Goal: Information Seeking & Learning: Learn about a topic

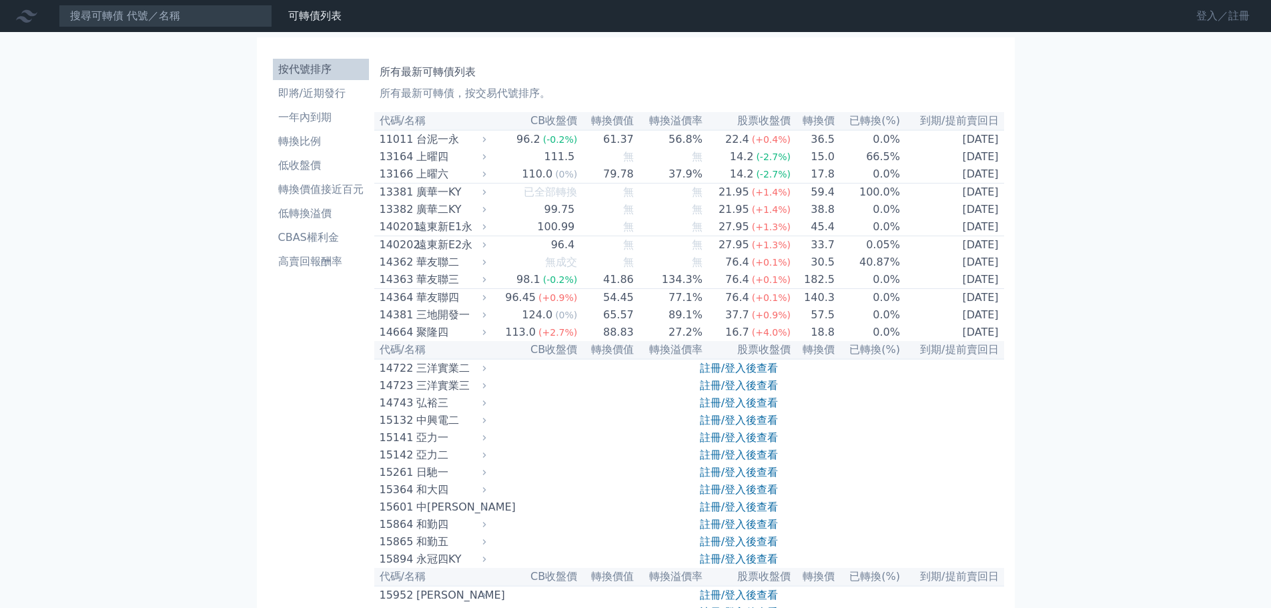
click at [1205, 13] on link "登入／註冊" at bounding box center [1222, 15] width 75 height 21
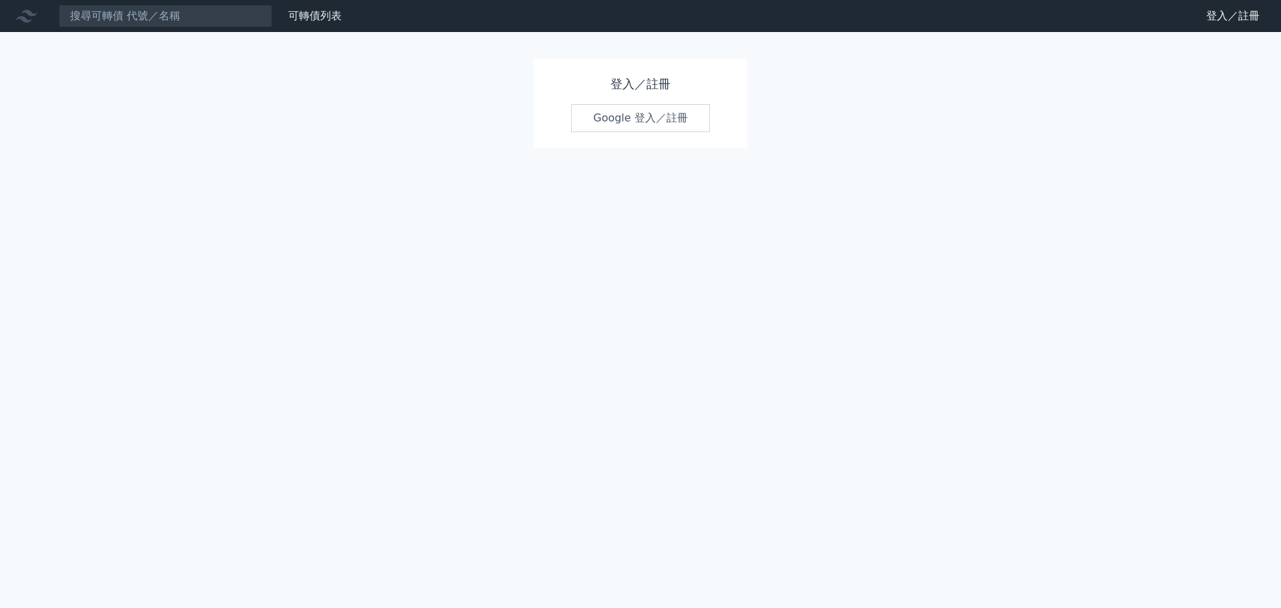
click at [628, 119] on link "Google 登入／註冊" at bounding box center [640, 118] width 139 height 28
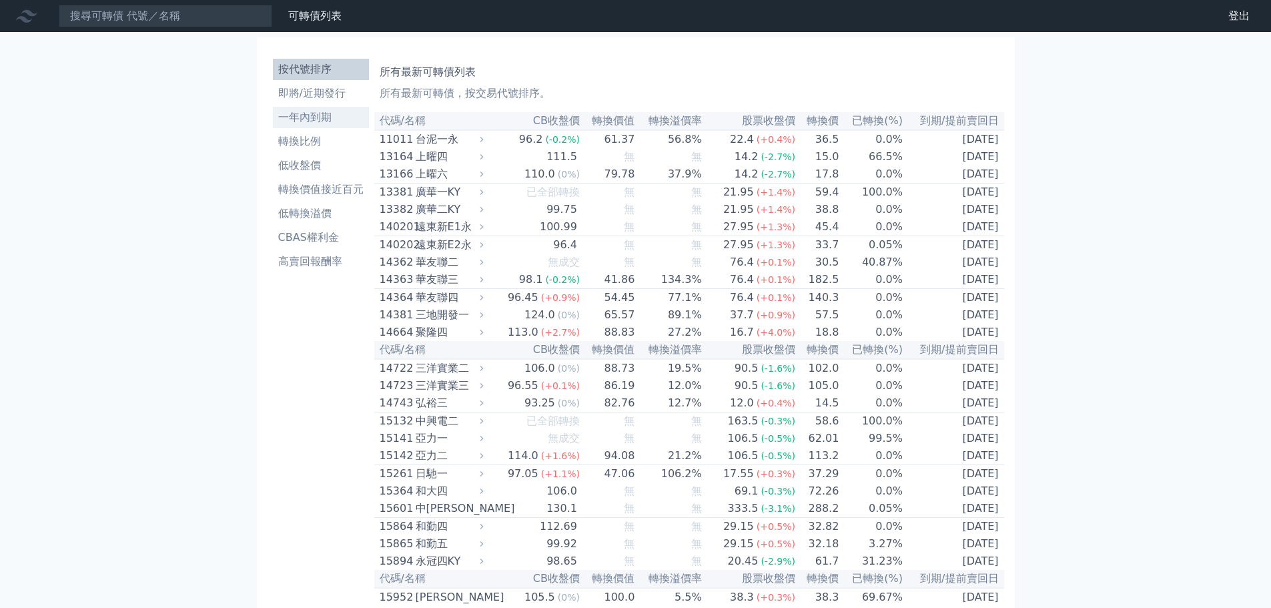
click at [321, 117] on li "一年內到期" at bounding box center [321, 117] width 96 height 16
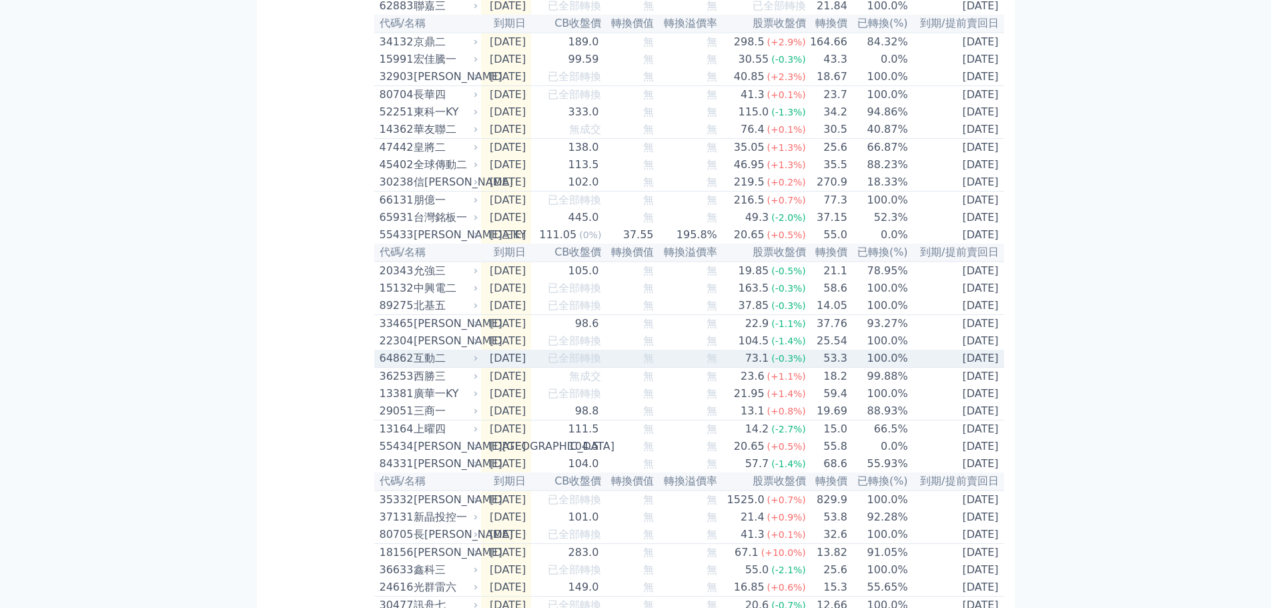
scroll to position [800, 0]
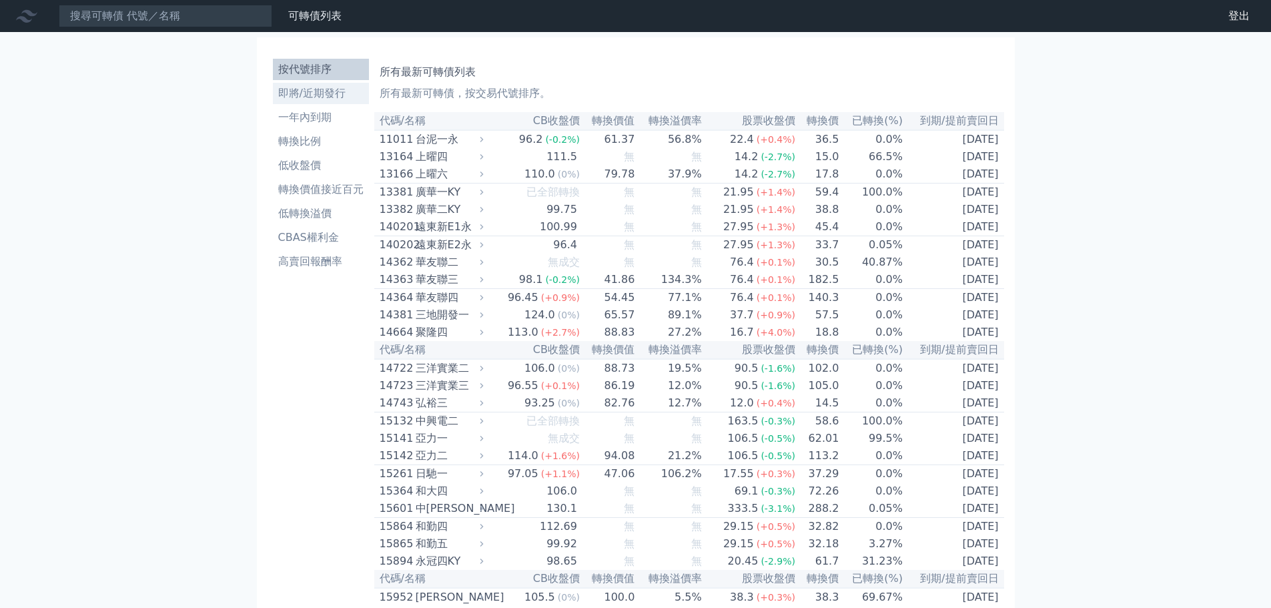
click at [311, 97] on li "即將/近期發行" at bounding box center [321, 93] width 96 height 16
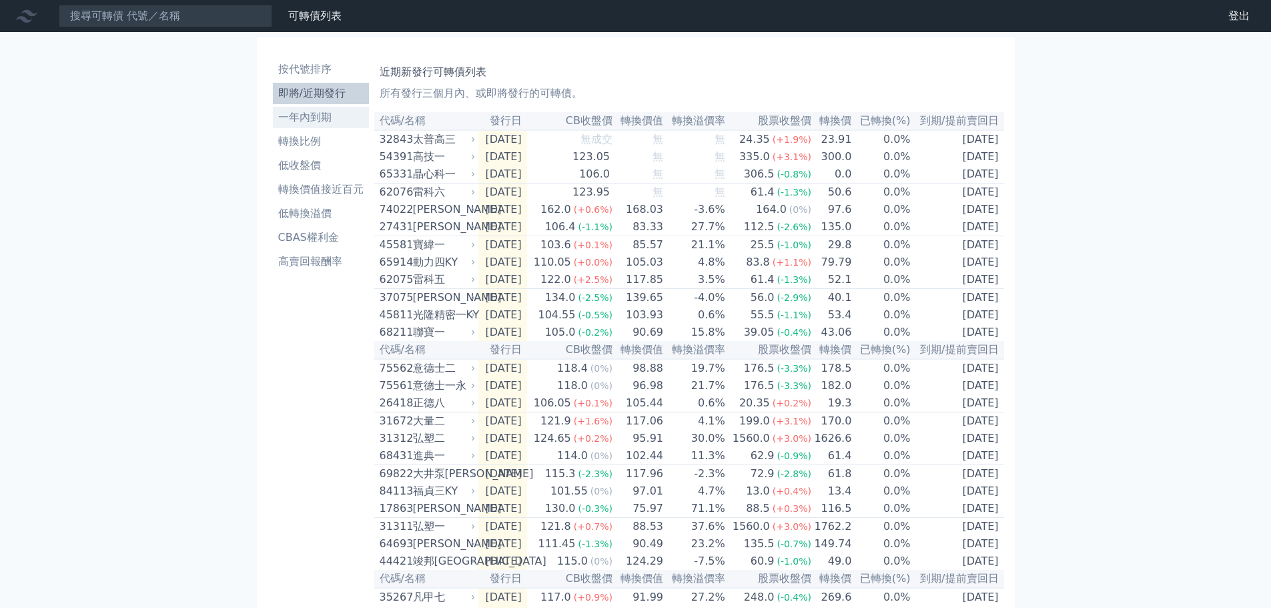
click at [316, 112] on li "一年內到期" at bounding box center [321, 117] width 96 height 16
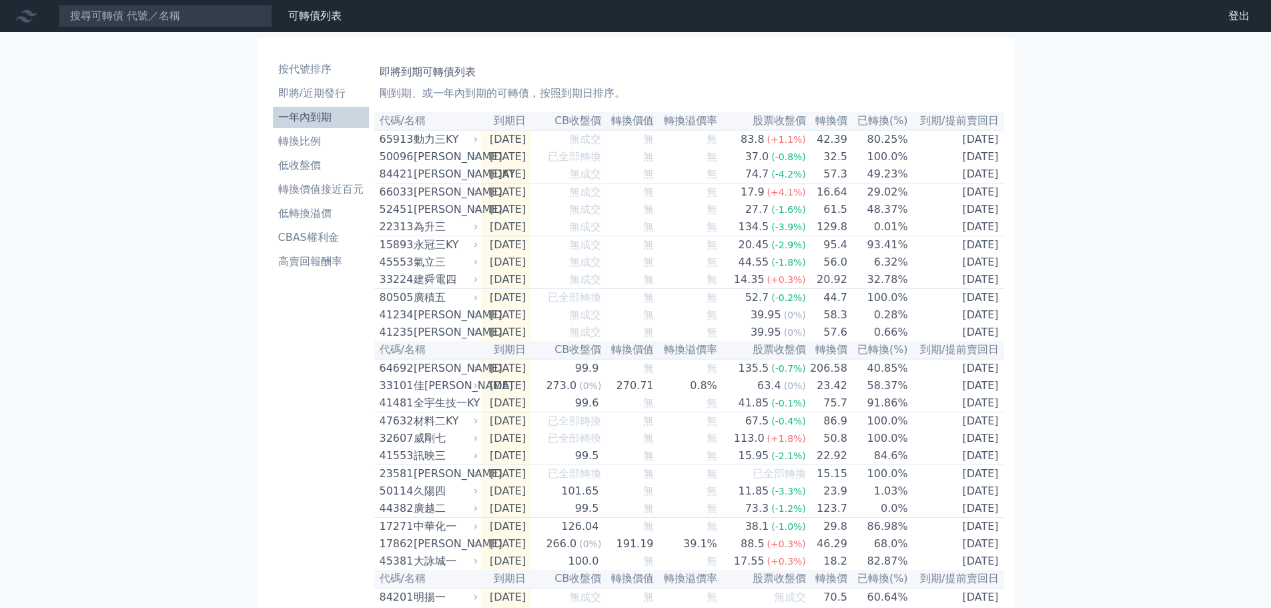
click at [309, 113] on li "一年內到期" at bounding box center [321, 117] width 96 height 16
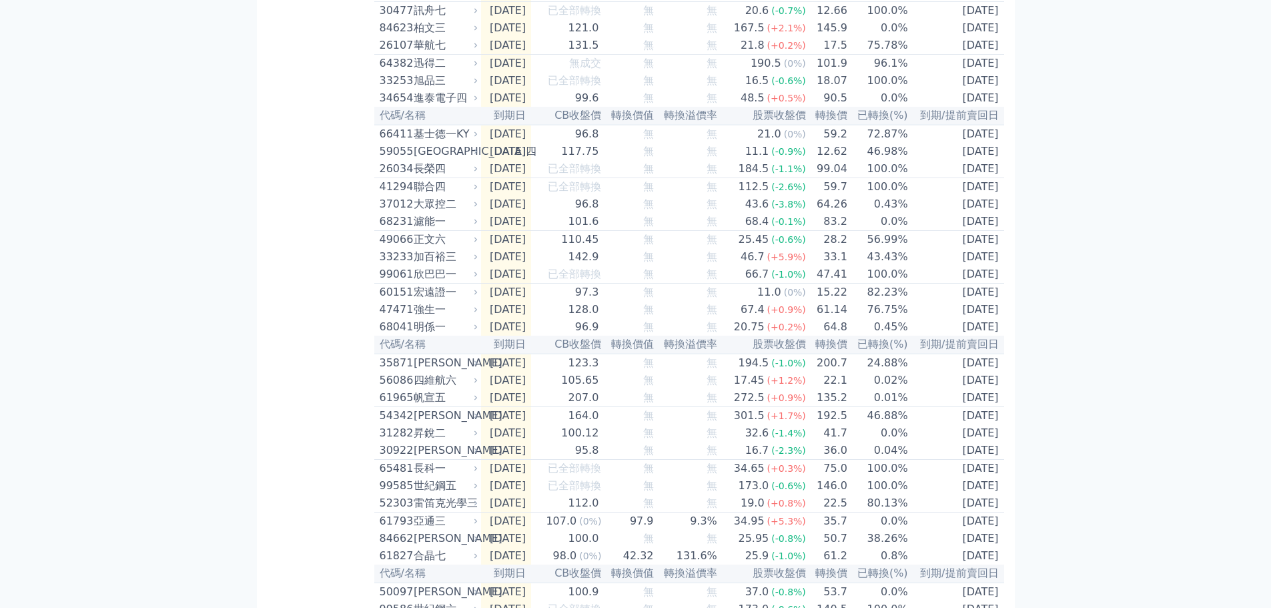
scroll to position [1255, 0]
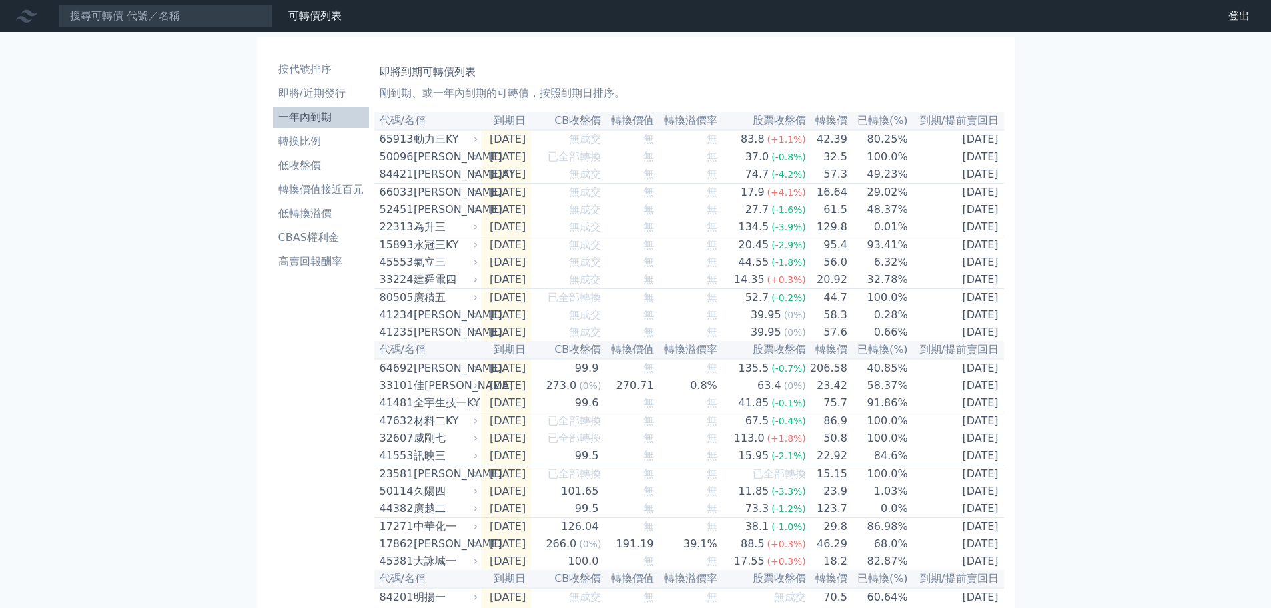
scroll to position [670, 0]
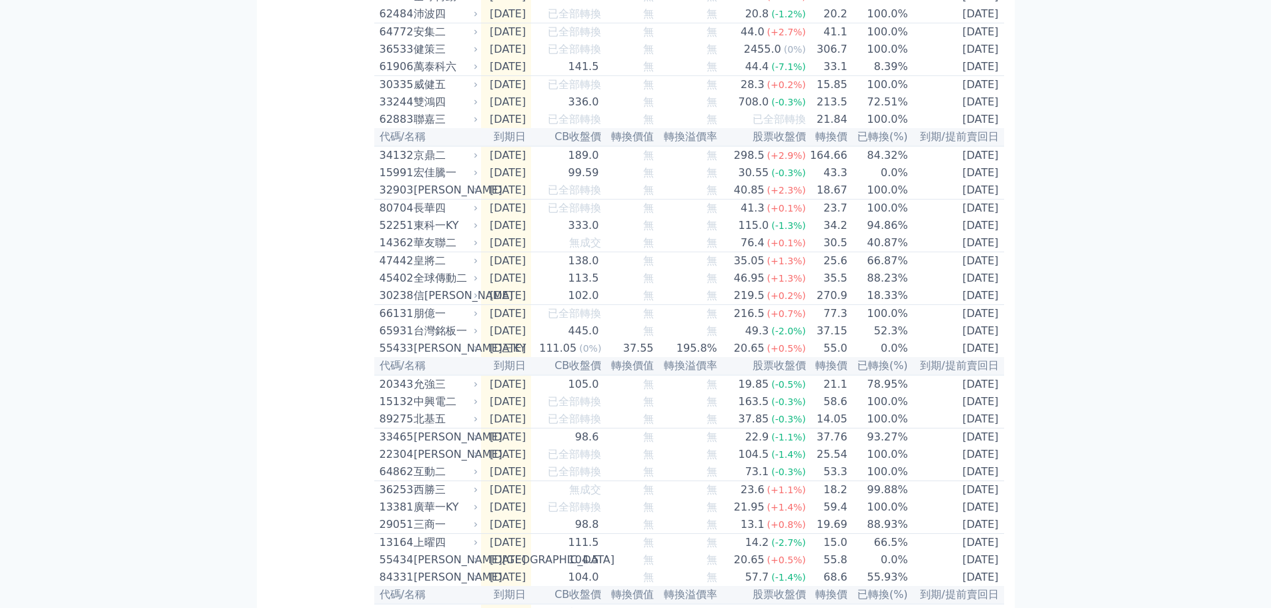
click at [211, 383] on div "可轉債列表 財務數據 可轉債列表 財務數據 登出 登出 按代號排序 即將/近期發行 一年內到期 轉換比例 低收盤價 轉換價值接近百元 低轉換溢價" at bounding box center [635, 479] width 1271 height 2299
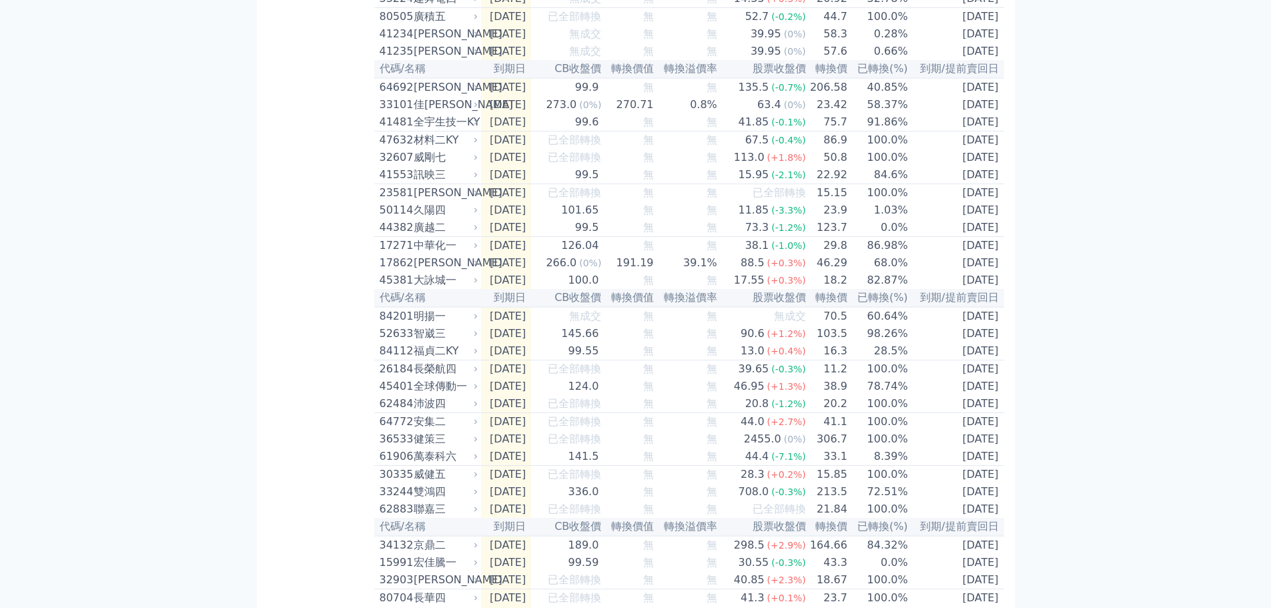
scroll to position [0, 0]
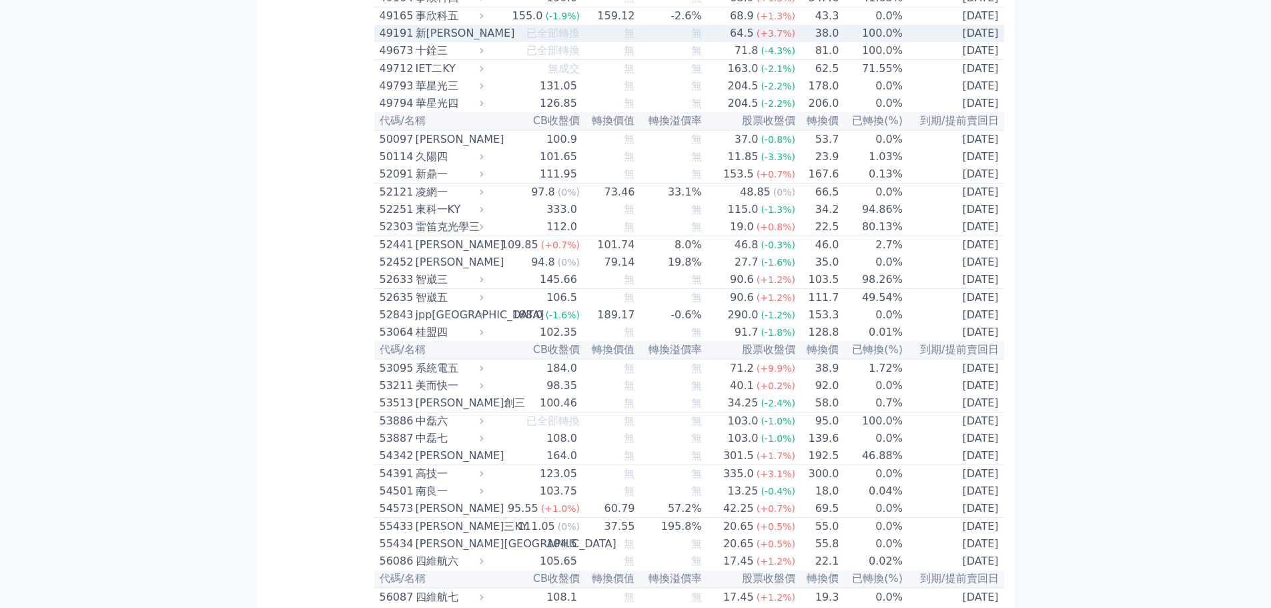
scroll to position [4202, 0]
